Goal: Task Accomplishment & Management: Use online tool/utility

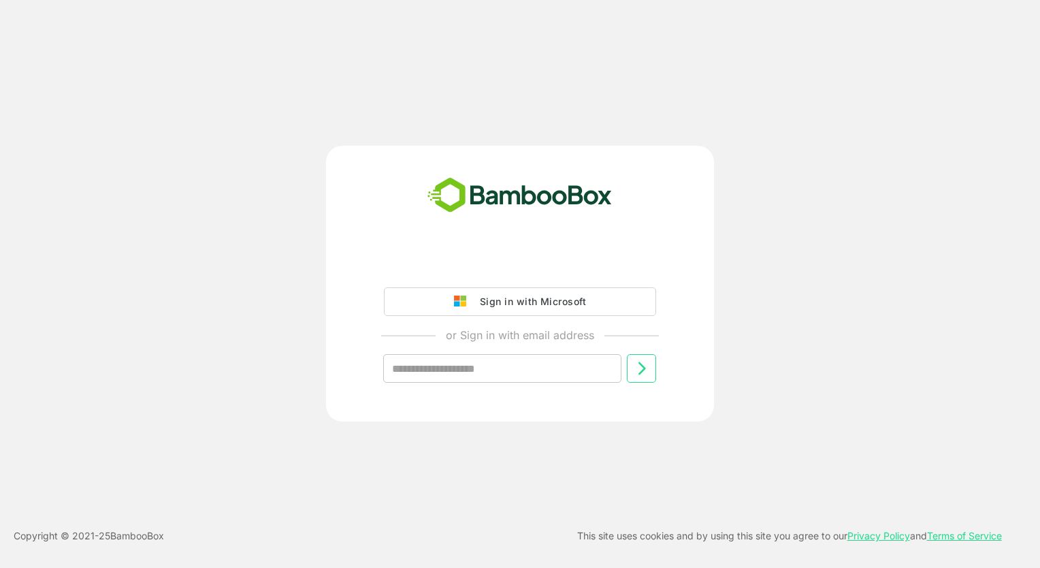
click at [518, 299] on div "Sign in with Microsoft" at bounding box center [529, 302] width 113 height 18
click at [545, 306] on div "Sign in with Microsoft" at bounding box center [529, 302] width 113 height 18
click at [503, 300] on div "Sign in with Microsoft" at bounding box center [529, 302] width 113 height 18
click at [475, 303] on div "Sign in with Microsoft" at bounding box center [529, 302] width 113 height 18
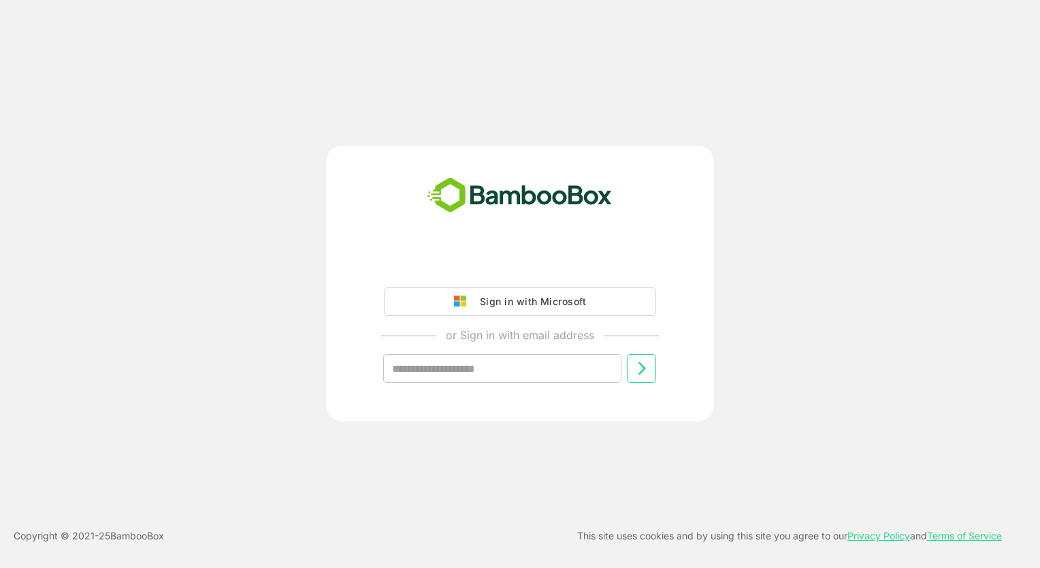
click at [475, 303] on div "Sign in with Microsoft" at bounding box center [529, 302] width 113 height 18
click at [477, 293] on div "Sign in with Microsoft" at bounding box center [529, 302] width 113 height 18
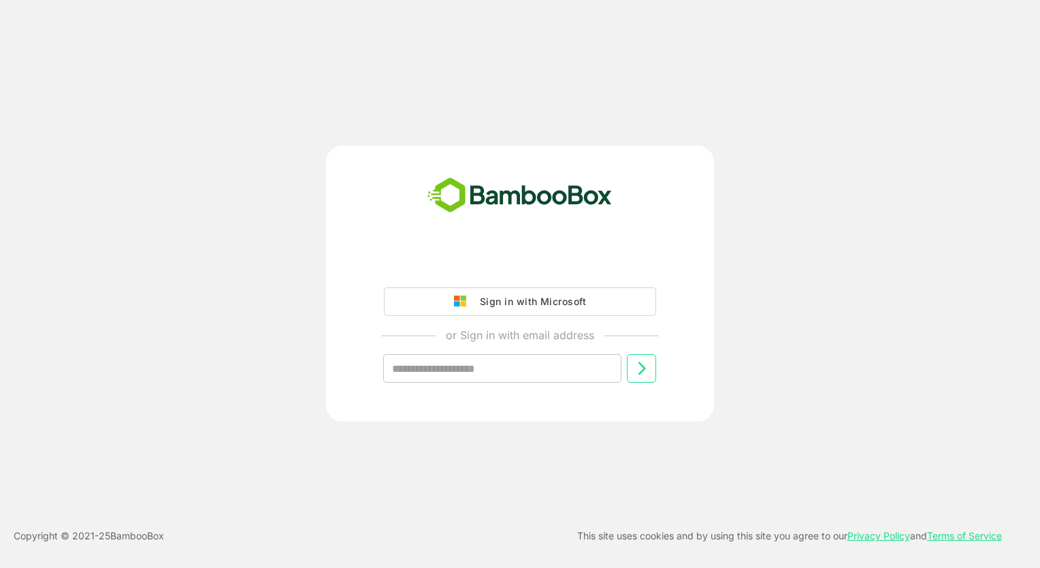
click at [477, 293] on div "Sign in with Microsoft" at bounding box center [529, 302] width 113 height 18
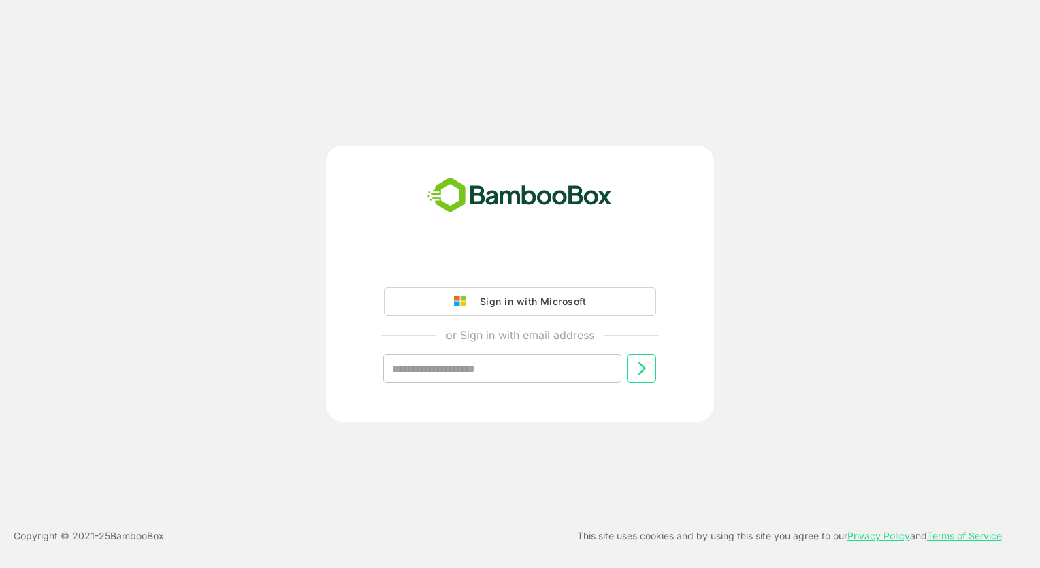
click at [477, 293] on div "Sign in with Microsoft" at bounding box center [529, 302] width 113 height 18
click at [531, 300] on div "Sign in with Microsoft" at bounding box center [529, 302] width 113 height 18
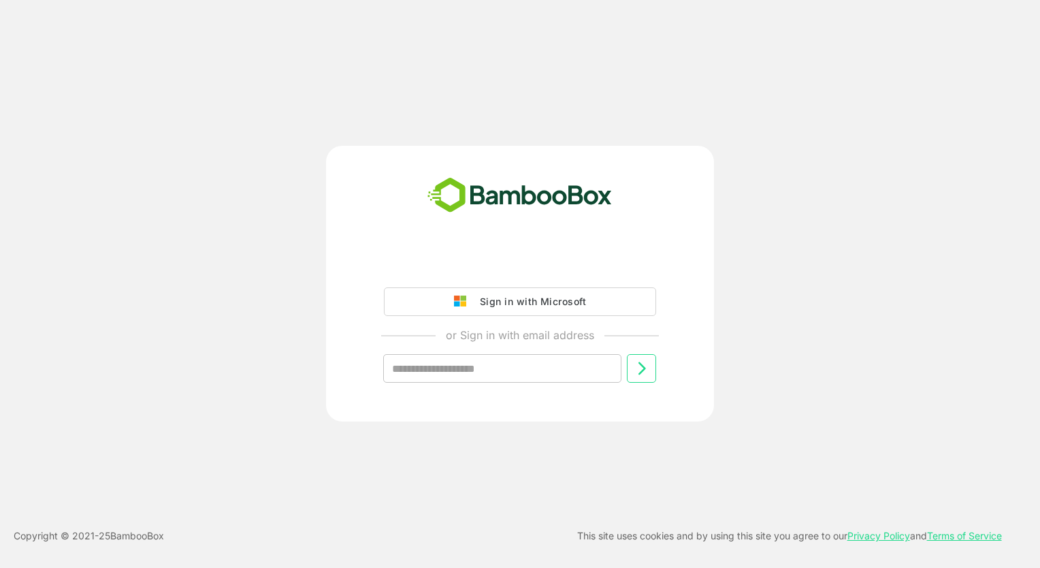
click at [531, 300] on div "Sign in with Microsoft" at bounding box center [529, 302] width 113 height 18
drag, startPoint x: 531, startPoint y: 300, endPoint x: 701, endPoint y: 206, distance: 194.7
click at [535, 300] on div "Sign in with Microsoft" at bounding box center [529, 302] width 113 height 18
click at [577, 306] on div "Sign in with Microsoft" at bounding box center [529, 302] width 113 height 18
click at [520, 379] on input "text" at bounding box center [502, 368] width 238 height 29
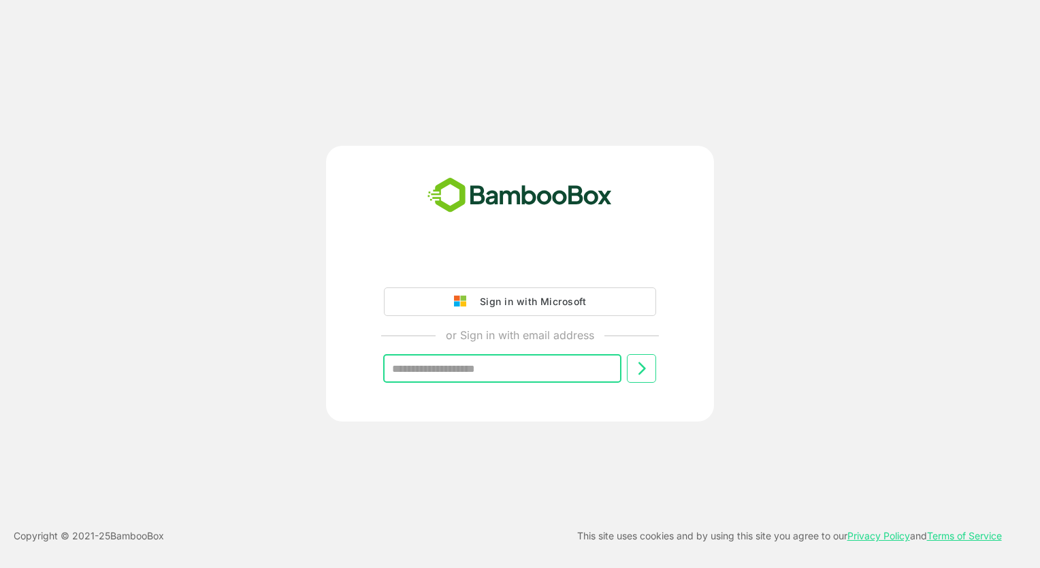
type input "**********"
click at [641, 373] on icon at bounding box center [642, 368] width 16 height 16
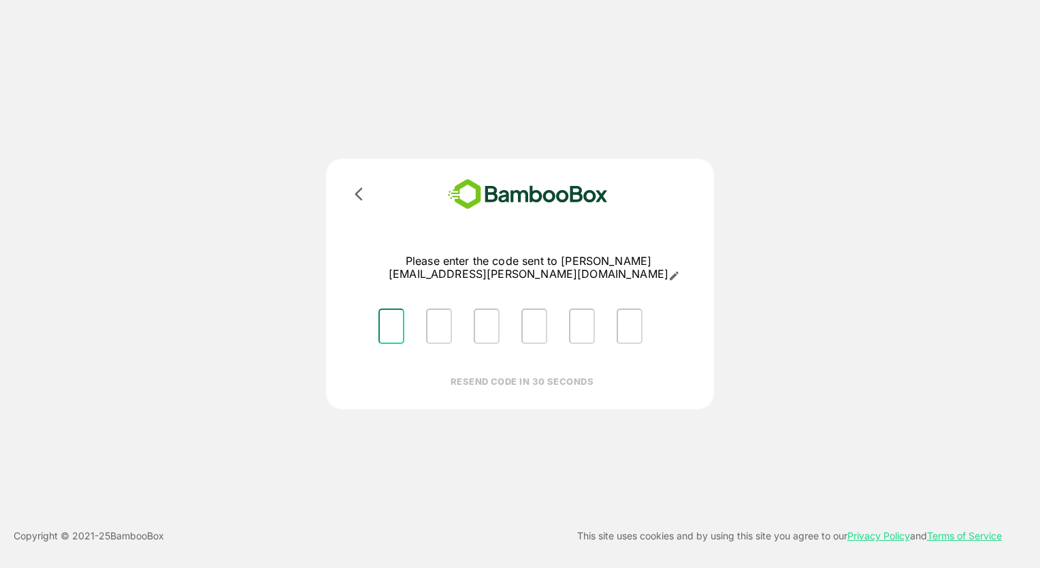
click at [391, 317] on input "Please enter OTP character 1" at bounding box center [392, 325] width 26 height 35
type input "*"
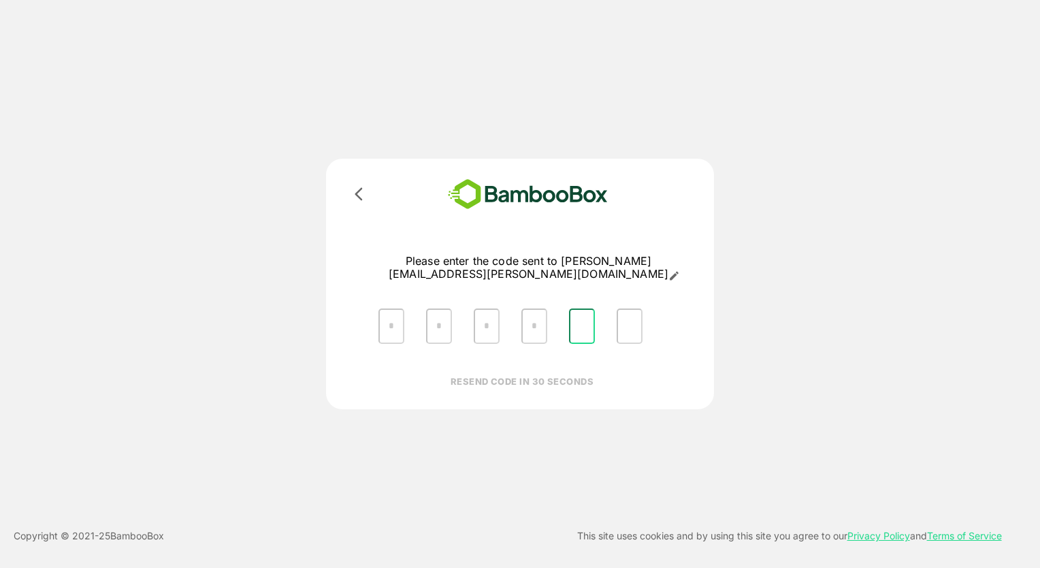
type input "*"
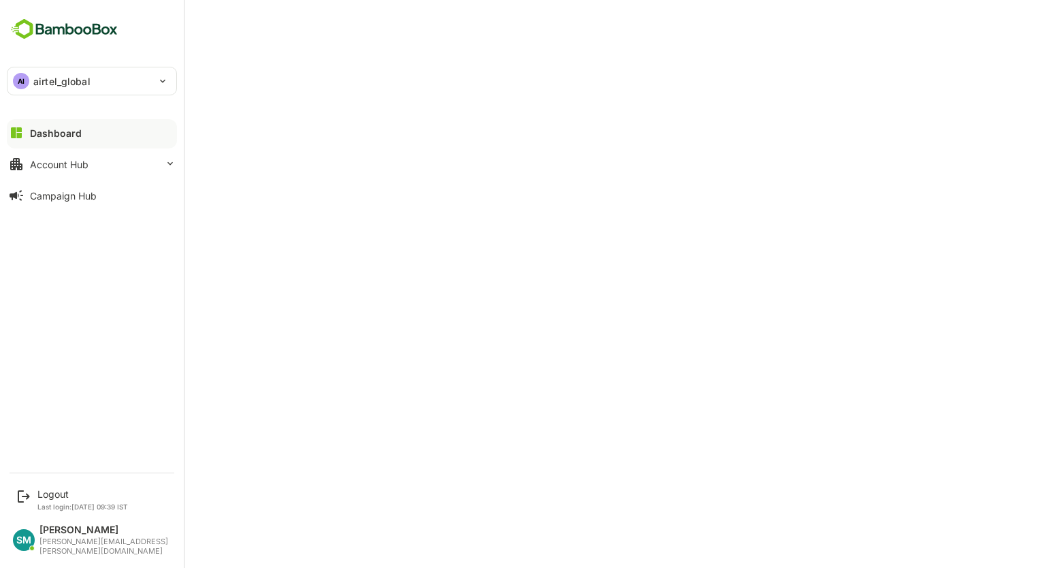
click at [133, 78] on div "AI airtel_global" at bounding box center [83, 80] width 153 height 27
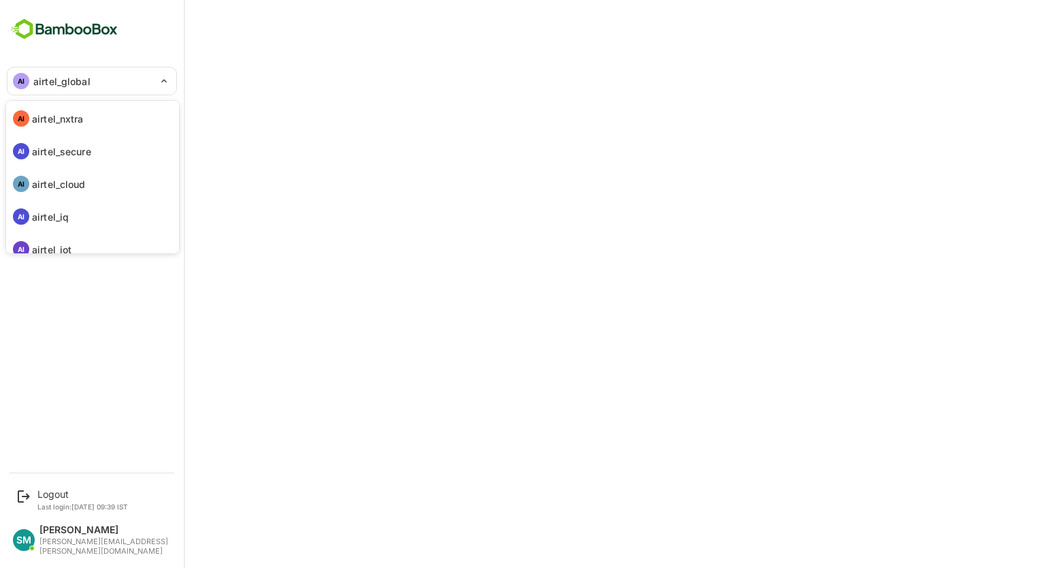
scroll to position [112, 0]
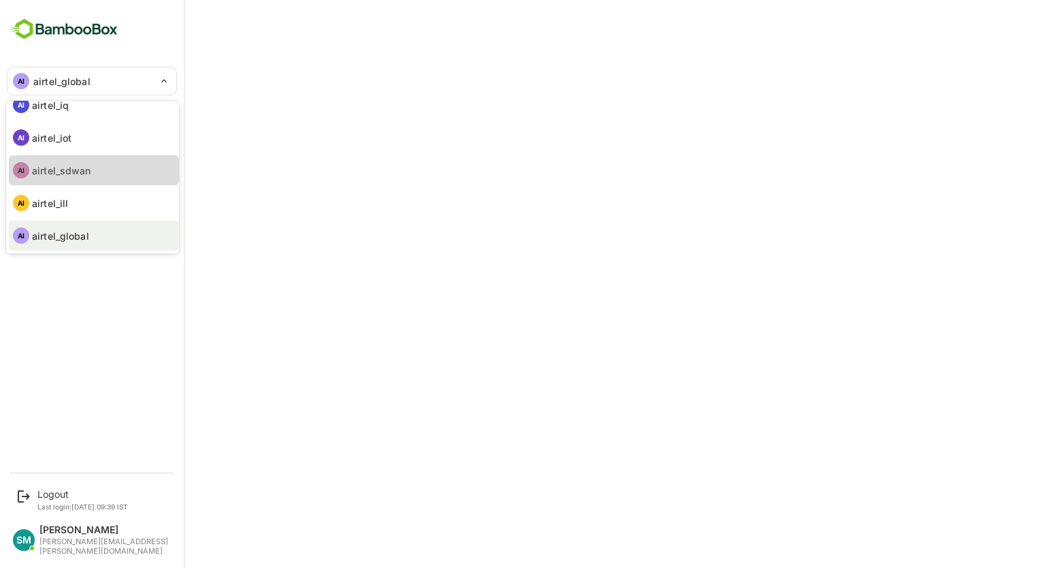
click at [74, 163] on p "airtel_sdwan" at bounding box center [61, 170] width 59 height 14
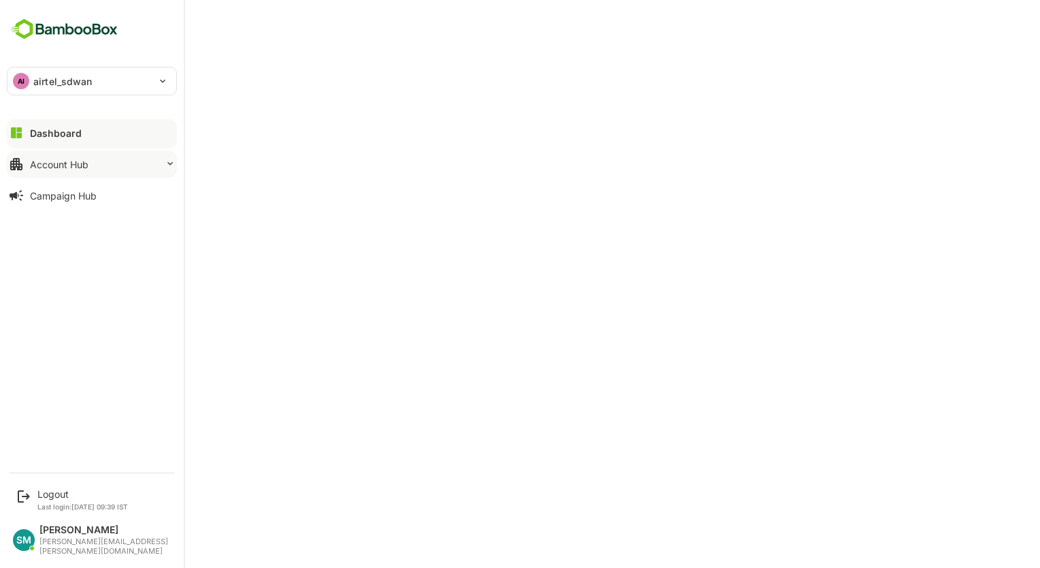
click at [146, 173] on button "Account Hub" at bounding box center [92, 163] width 170 height 27
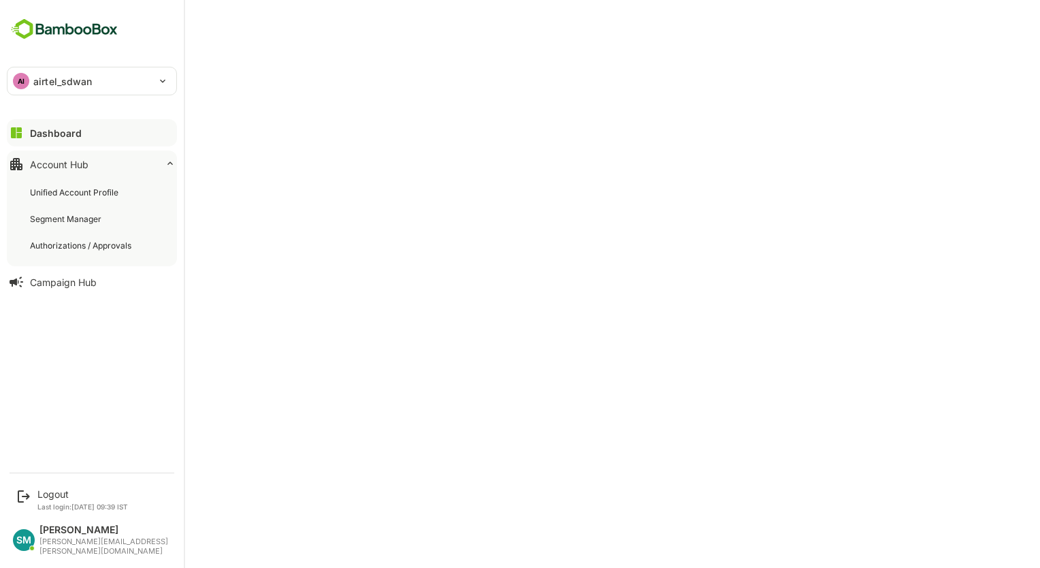
click at [142, 89] on div "AI airtel_sdwan" at bounding box center [83, 80] width 153 height 27
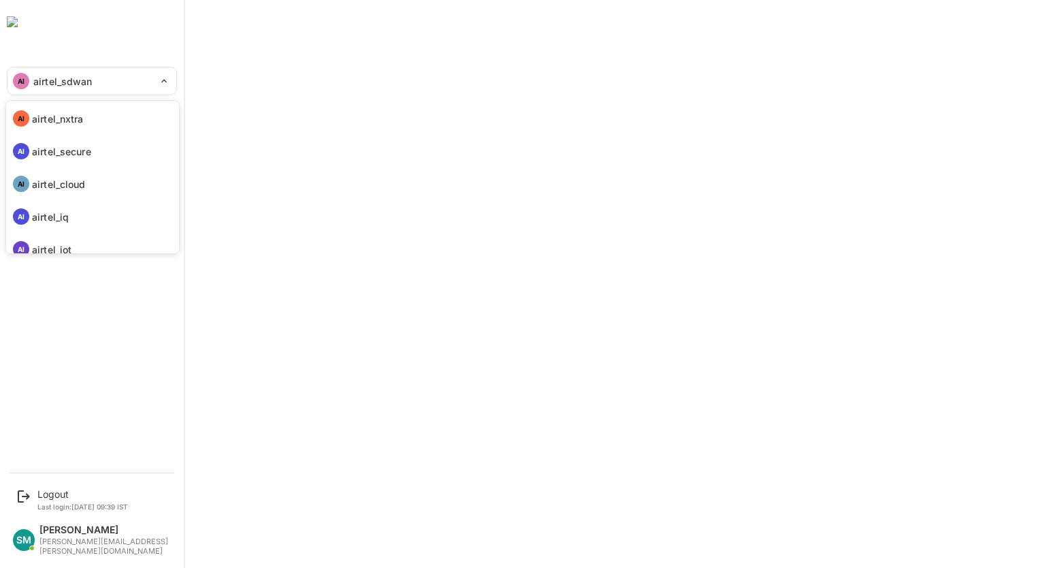
scroll to position [105, 0]
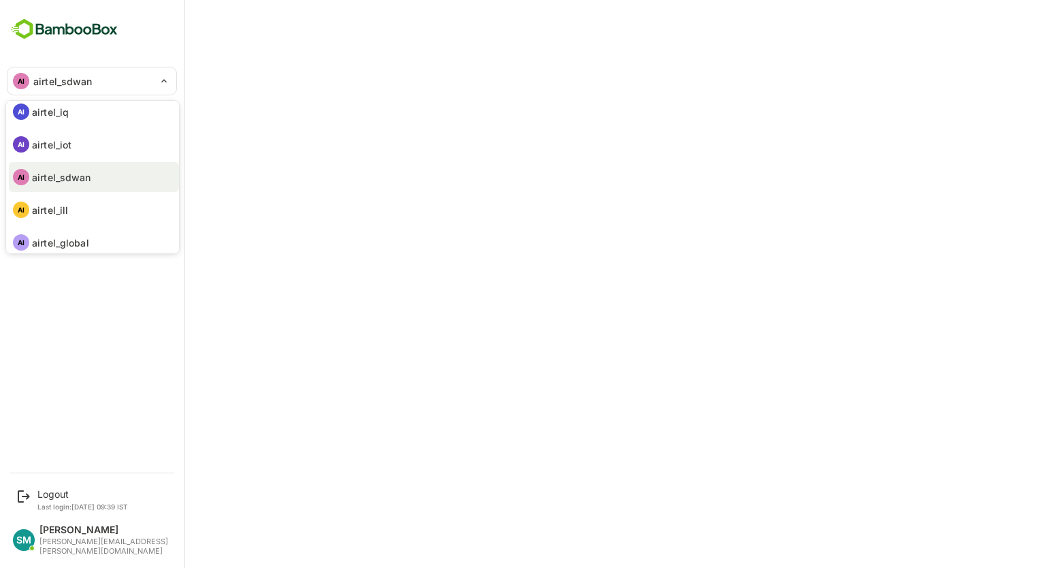
click at [381, 48] on div at bounding box center [520, 284] width 1040 height 568
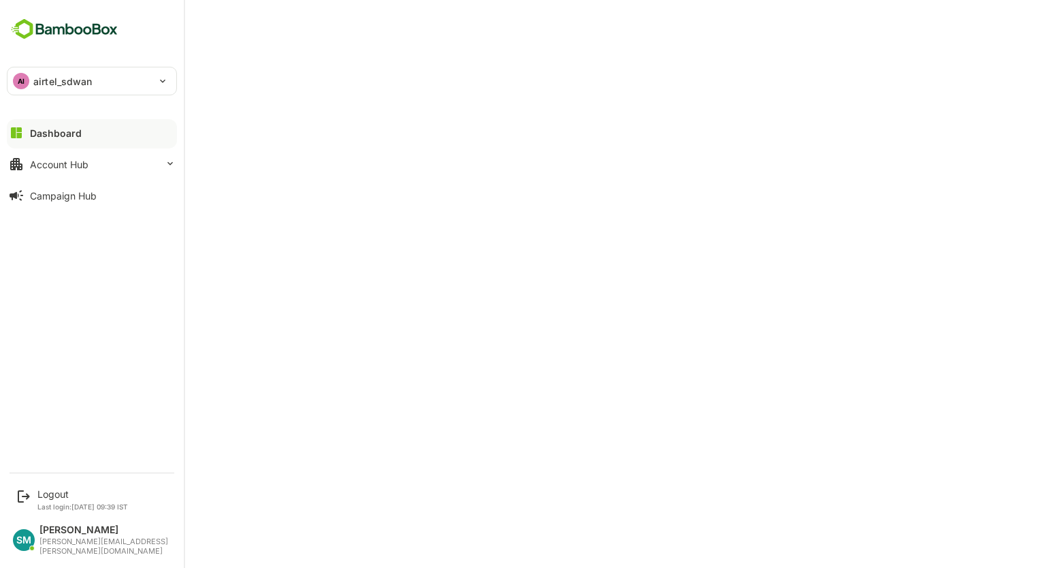
click at [105, 91] on div "AI airtel_sdwan" at bounding box center [83, 80] width 153 height 27
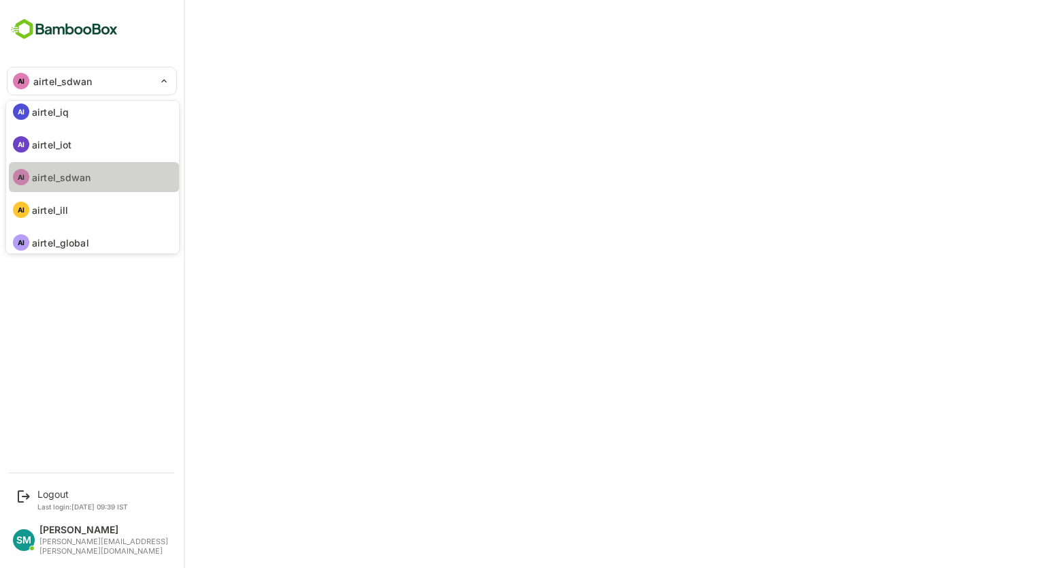
click at [70, 178] on p "airtel_sdwan" at bounding box center [61, 177] width 59 height 14
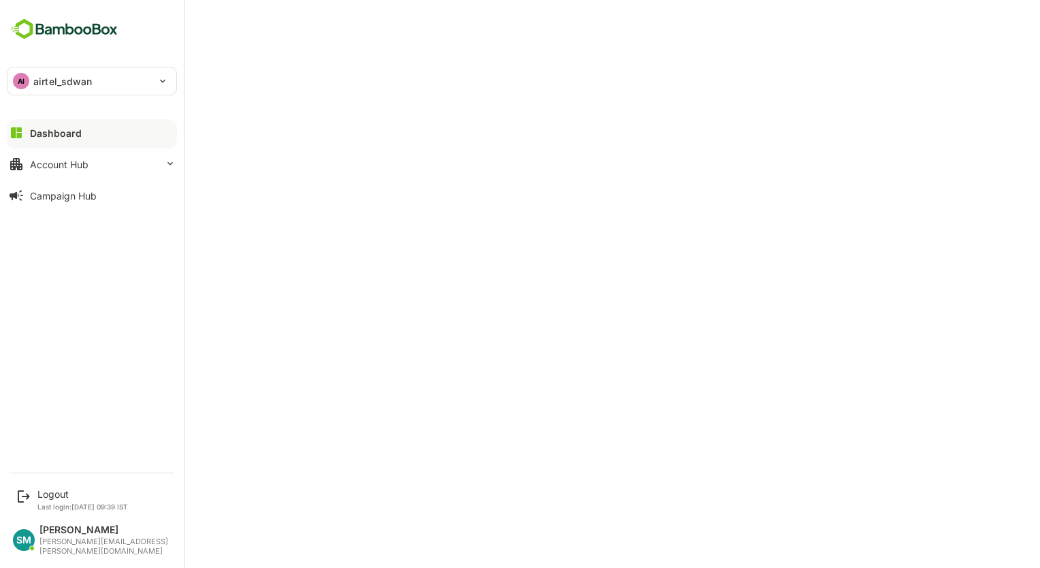
click at [135, 85] on div "AI airtel_sdwan" at bounding box center [83, 80] width 153 height 27
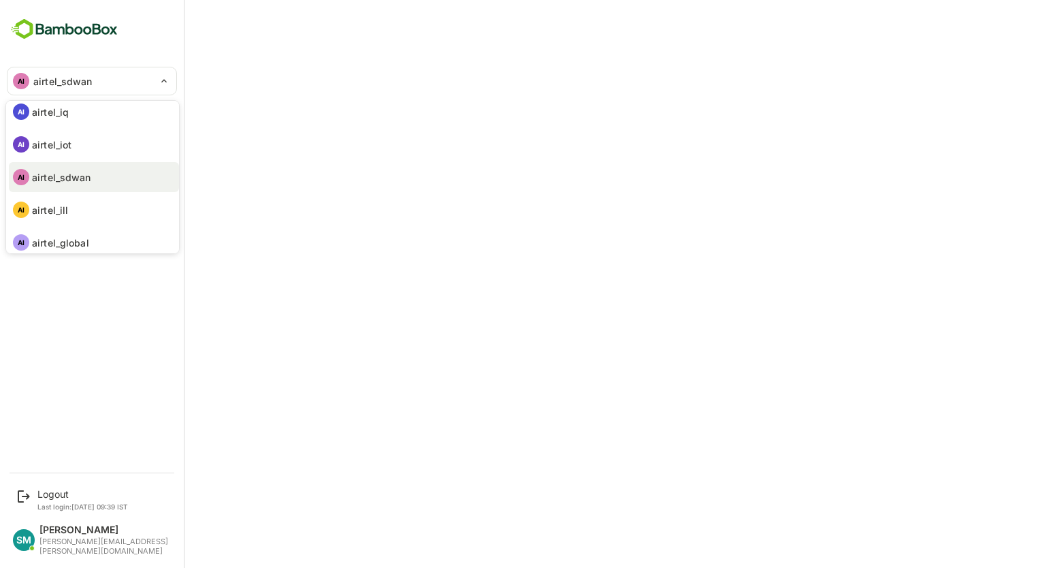
click at [83, 179] on p "airtel_sdwan" at bounding box center [61, 177] width 59 height 14
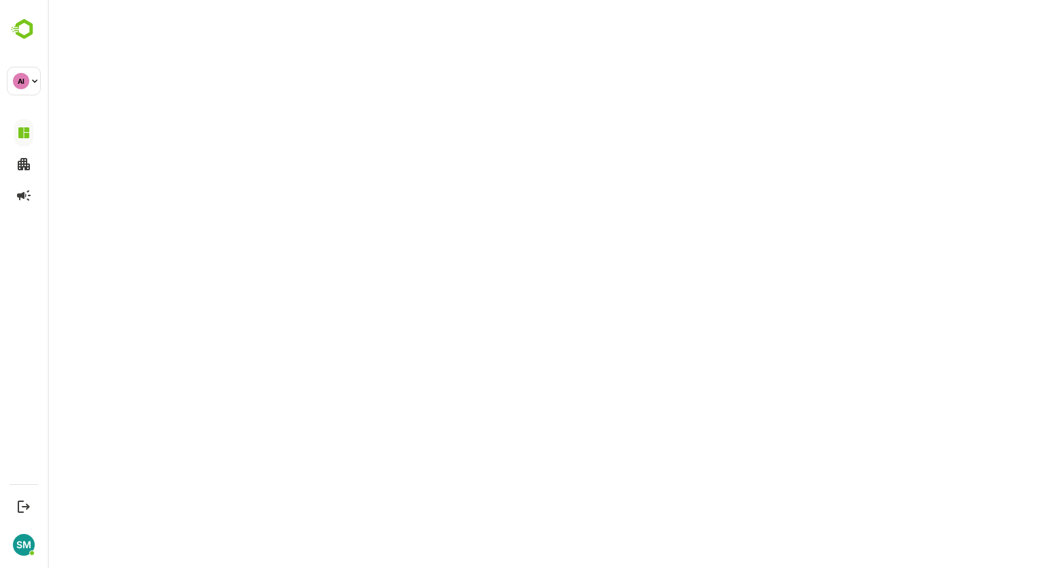
click at [83, 152] on li "AI airtel_sdwan" at bounding box center [93, 143] width 128 height 17
click at [83, 148] on p "airtel_sdwan" at bounding box center [68, 144] width 44 height 8
click at [83, 152] on li "AI airtel_sdwan" at bounding box center [76, 143] width 128 height 17
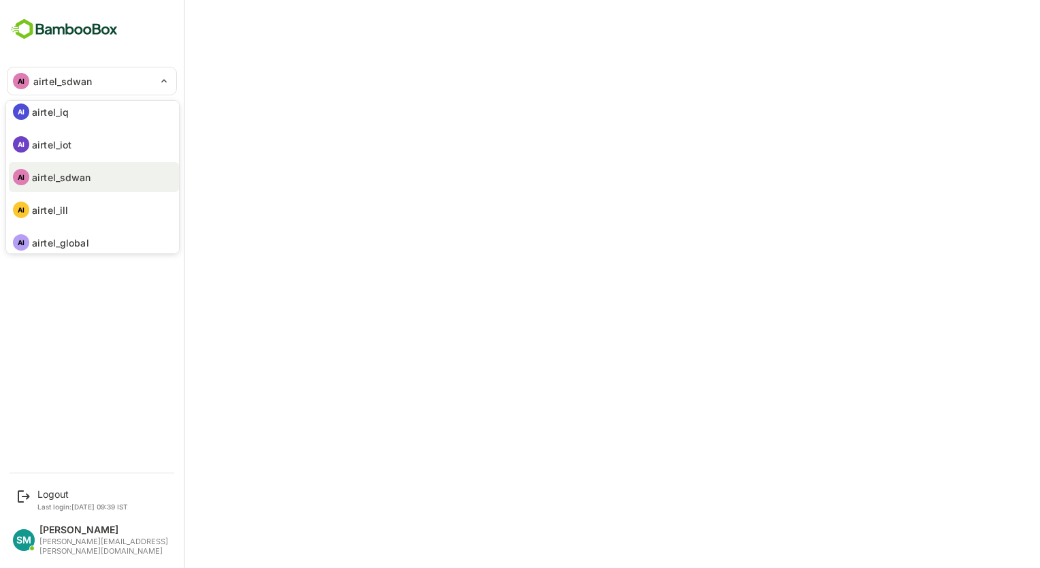
click at [83, 179] on p "airtel_sdwan" at bounding box center [61, 177] width 59 height 14
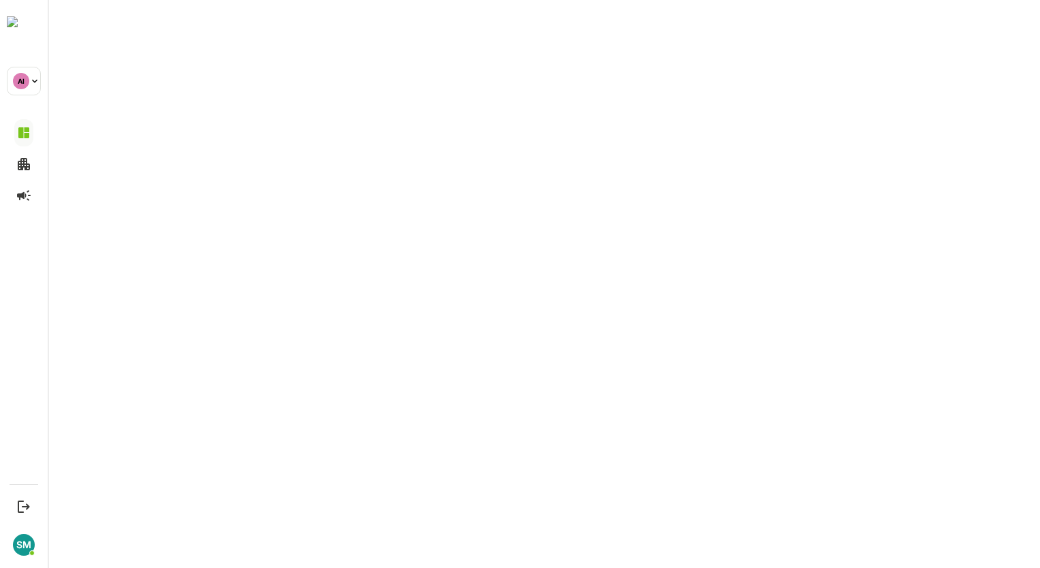
click at [73, 148] on p "airtel_sdwan" at bounding box center [51, 144] width 44 height 8
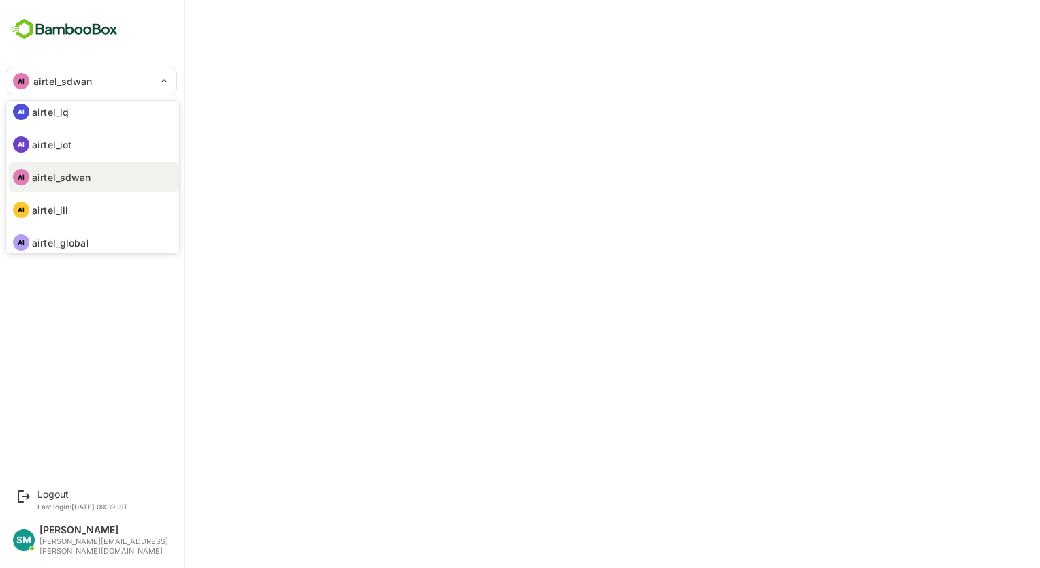
click at [364, 56] on div at bounding box center [520, 284] width 1040 height 568
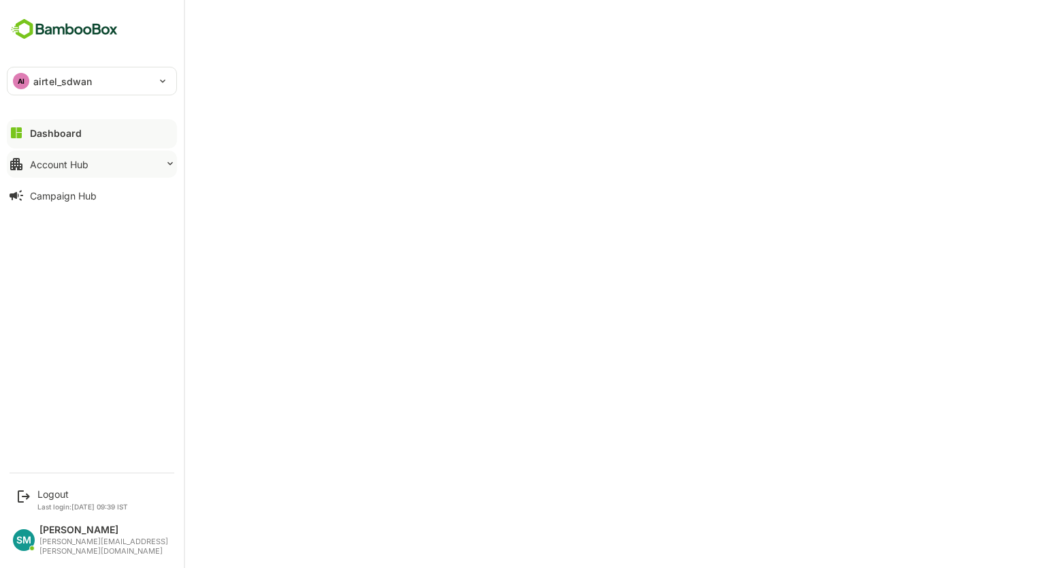
click at [173, 162] on icon at bounding box center [170, 163] width 11 height 11
click at [164, 80] on div "AI airtel_sdwan" at bounding box center [91, 80] width 169 height 27
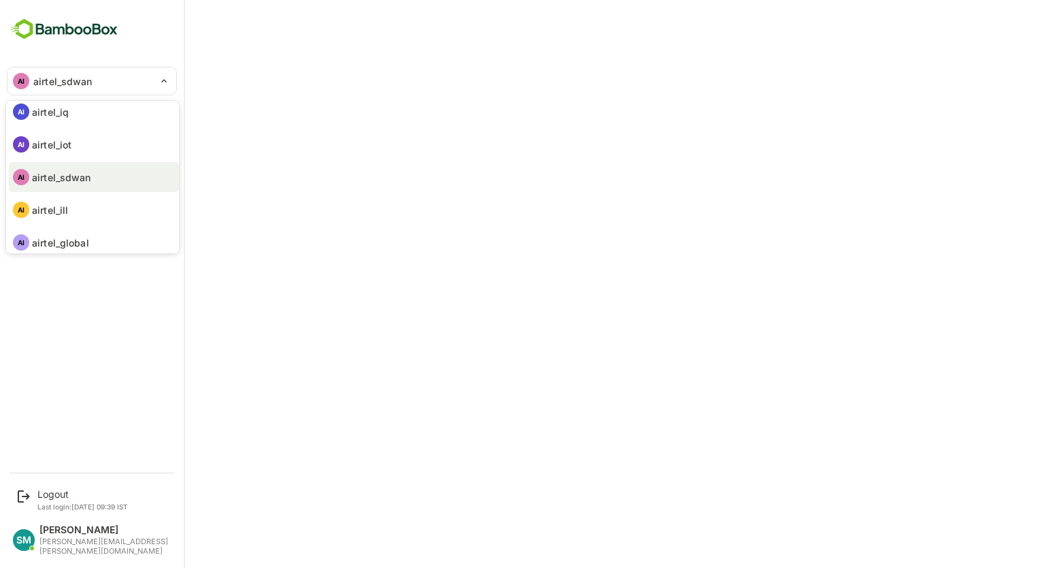
click at [92, 179] on li "AI airtel_sdwan" at bounding box center [94, 177] width 170 height 30
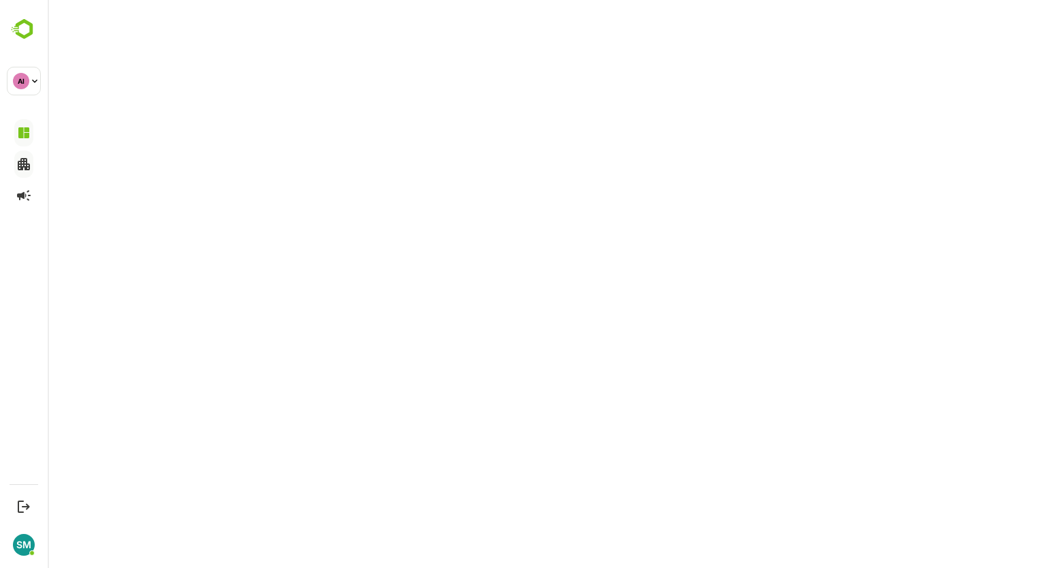
click at [92, 179] on ul "AI airtel_nxtra AI airtel_secure AI airtel_cloud AI airtel_iq AI airtel_iot AI …" at bounding box center [92, 116] width 130 height 148
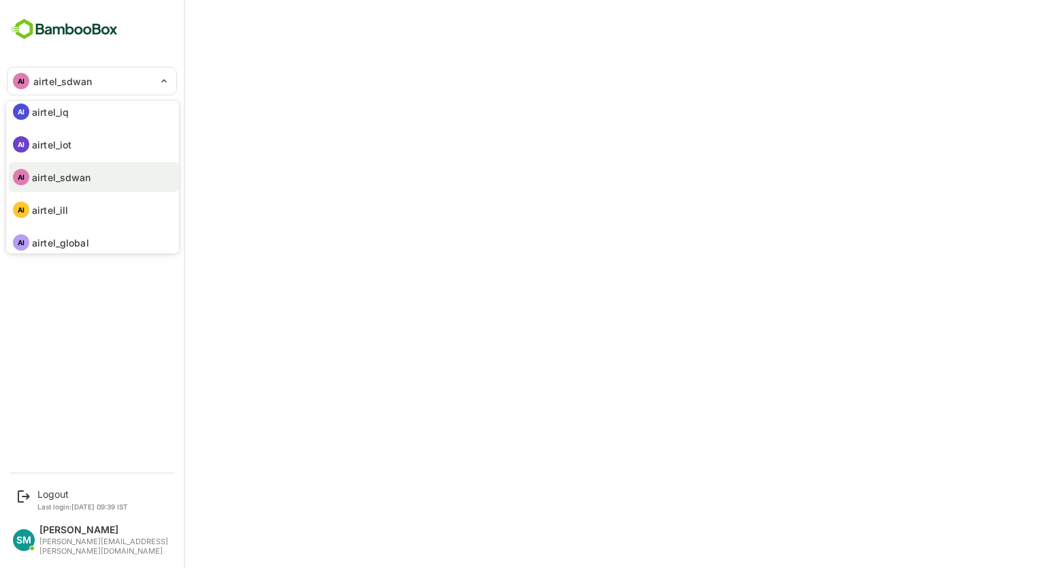
click at [364, 55] on div at bounding box center [520, 284] width 1040 height 568
